Goal: Communication & Community: Share content

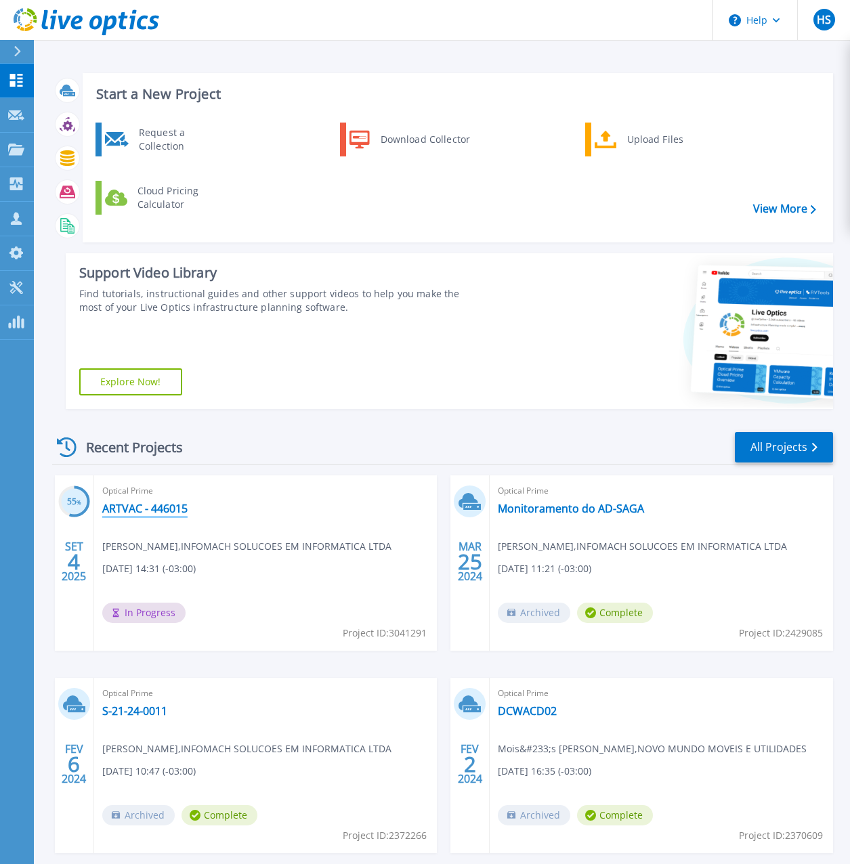
click at [127, 505] on link "ARTVAC - 446015" at bounding box center [144, 509] width 85 height 14
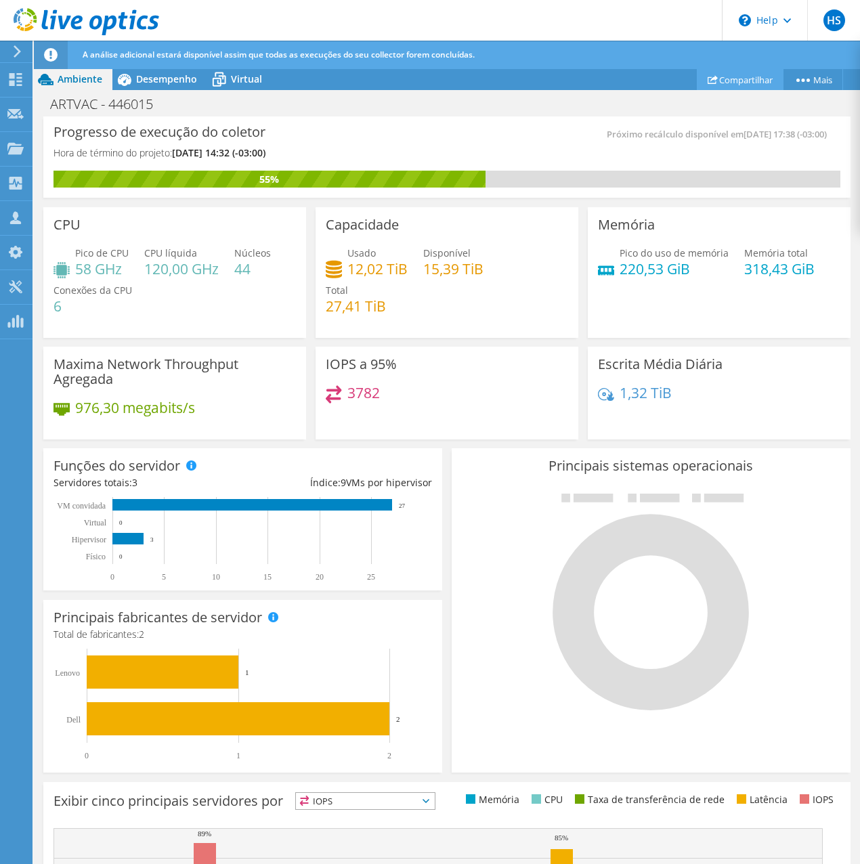
click at [733, 78] on link "Compartilhar" at bounding box center [740, 79] width 87 height 21
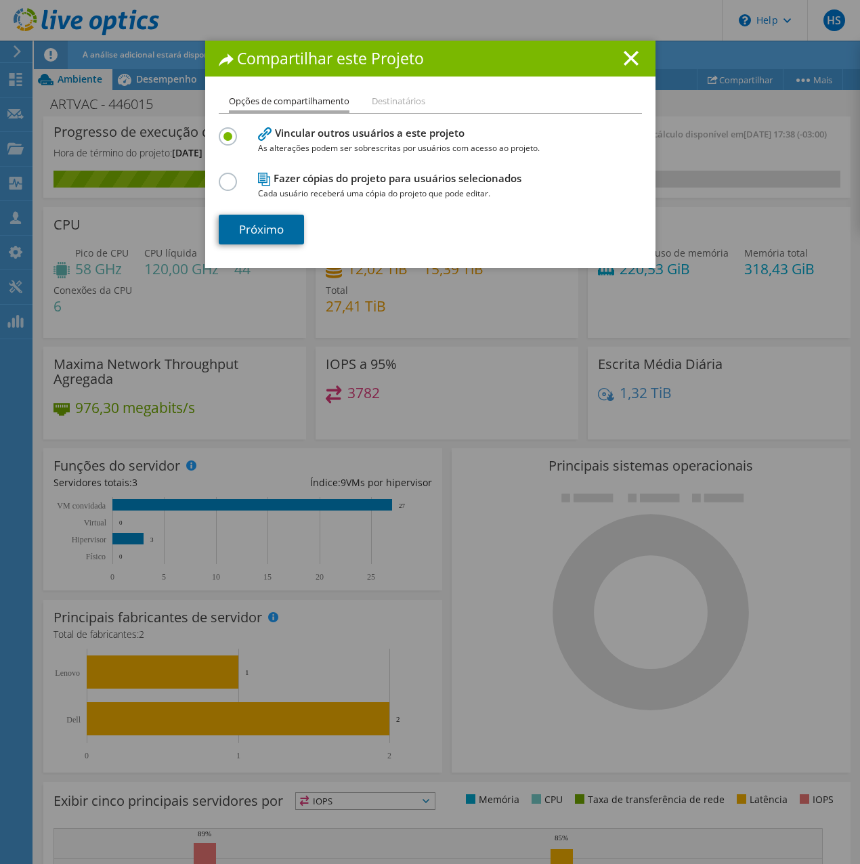
click at [257, 231] on link "Próximo" at bounding box center [261, 230] width 85 height 30
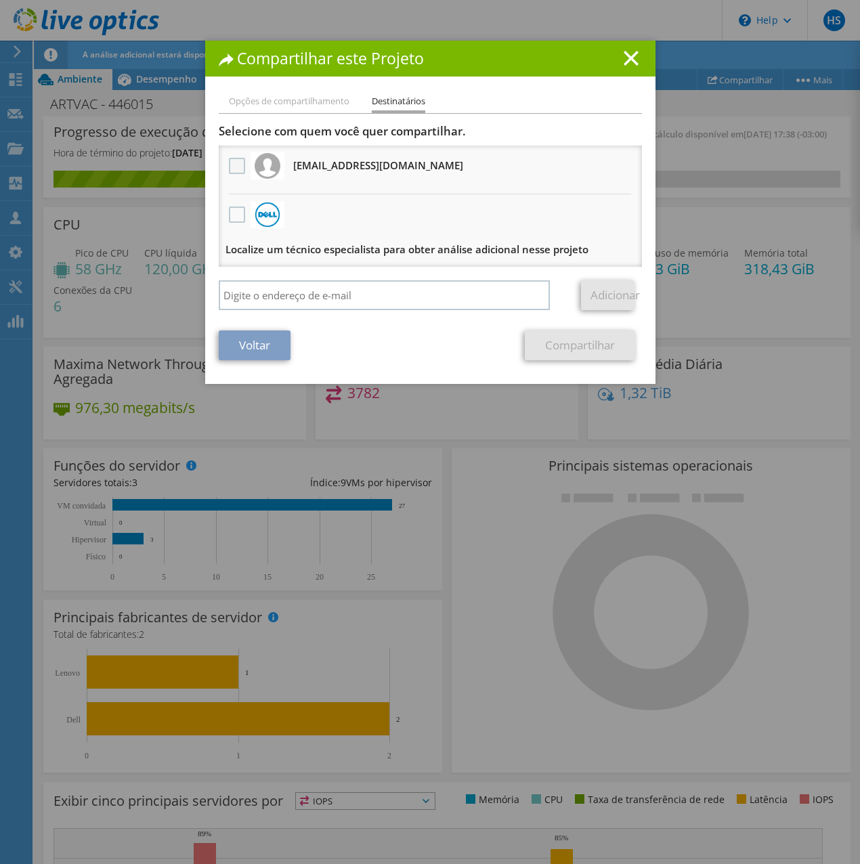
click at [229, 161] on label at bounding box center [239, 166] width 20 height 16
click at [0, 0] on input "checkbox" at bounding box center [0, 0] width 0 height 0
click at [574, 347] on link "Compartilhar" at bounding box center [580, 345] width 110 height 30
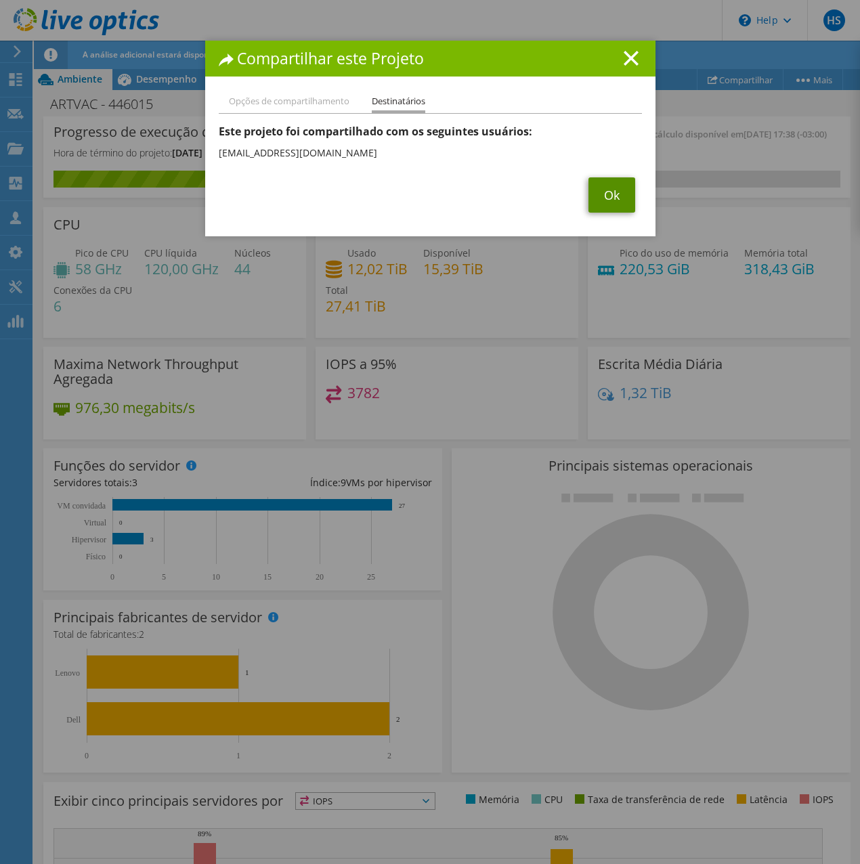
click at [607, 191] on link "Ok" at bounding box center [611, 194] width 47 height 35
